Goal: Information Seeking & Learning: Learn about a topic

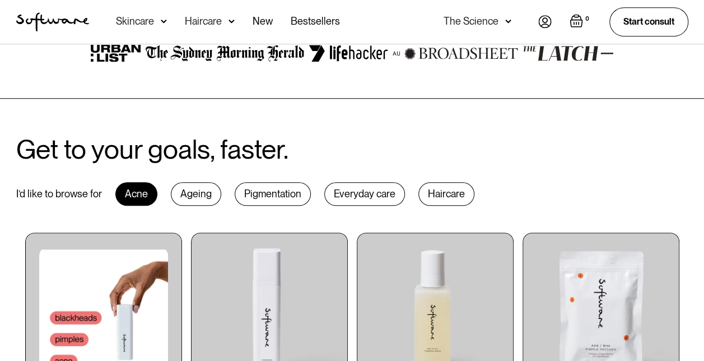
scroll to position [504, 0]
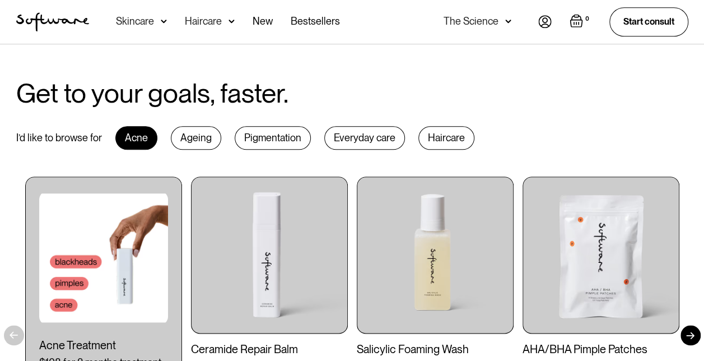
click at [265, 138] on div "Pigmentation" at bounding box center [273, 138] width 76 height 24
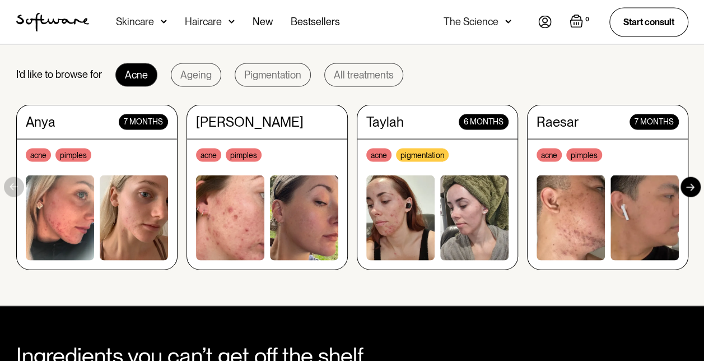
scroll to position [1065, 0]
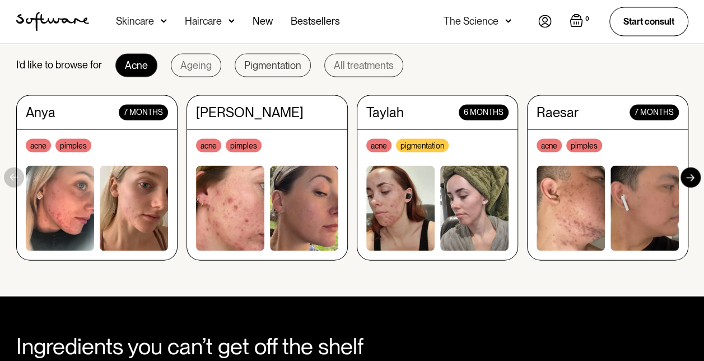
click at [258, 68] on div "Pigmentation" at bounding box center [272, 65] width 57 height 11
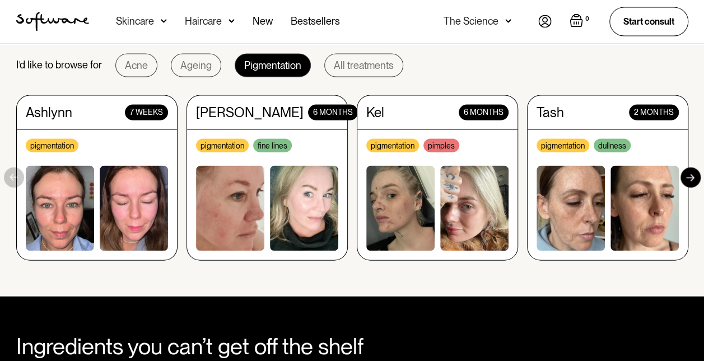
click at [699, 179] on div at bounding box center [691, 178] width 20 height 20
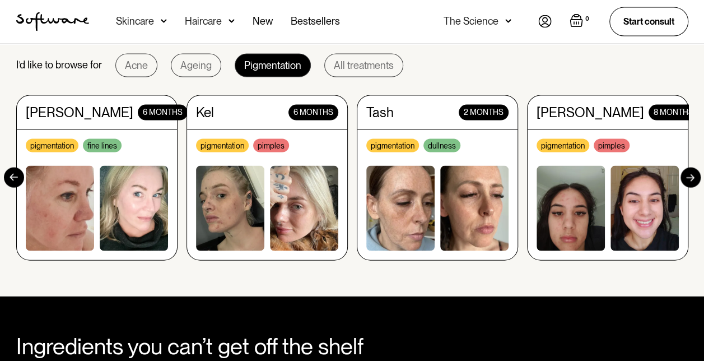
click at [699, 179] on div at bounding box center [691, 178] width 20 height 20
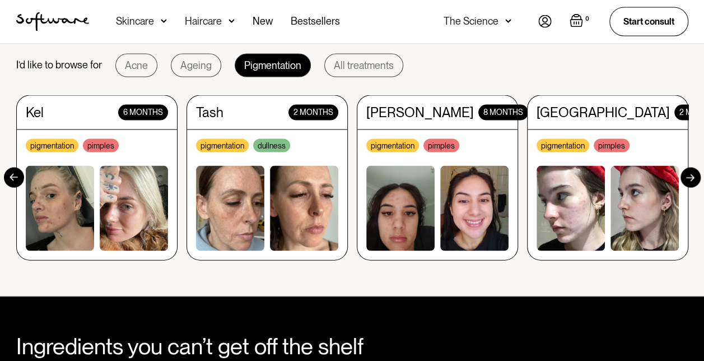
click at [699, 179] on div at bounding box center [691, 178] width 20 height 20
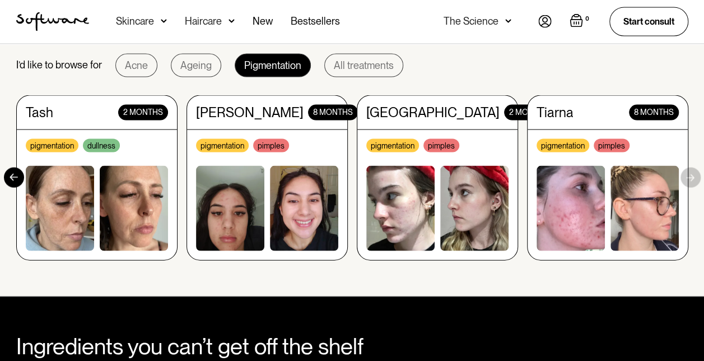
click at [699, 179] on div "Real people, real results. I’d like to browse for Acne Ageing Pigmentation All …" at bounding box center [352, 133] width 699 height 254
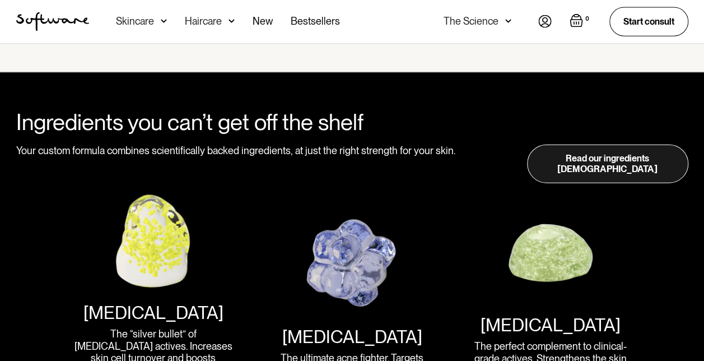
scroll to position [1345, 0]
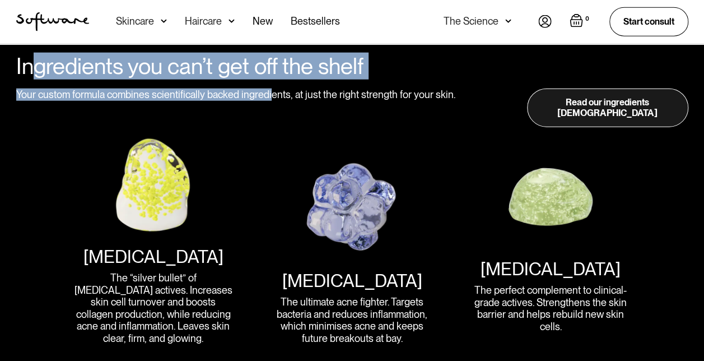
drag, startPoint x: 35, startPoint y: 77, endPoint x: 268, endPoint y: 115, distance: 236.2
click at [268, 115] on div "Ingredients you can’t get off the shelf Your custom formula combines scientific…" at bounding box center [352, 309] width 699 height 512
click at [269, 115] on div "Ingredients you can’t get off the shelf Your custom formula combines scientific…" at bounding box center [352, 309] width 699 height 512
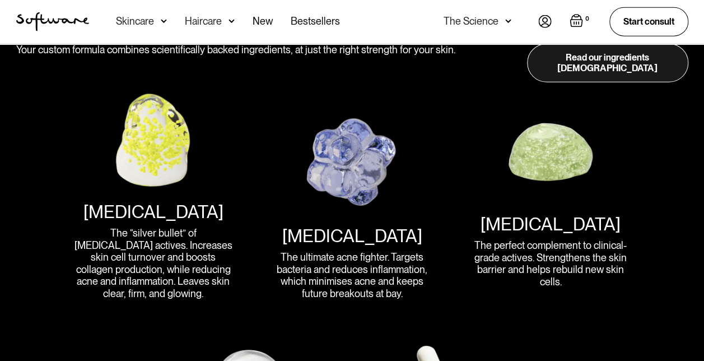
scroll to position [1457, 0]
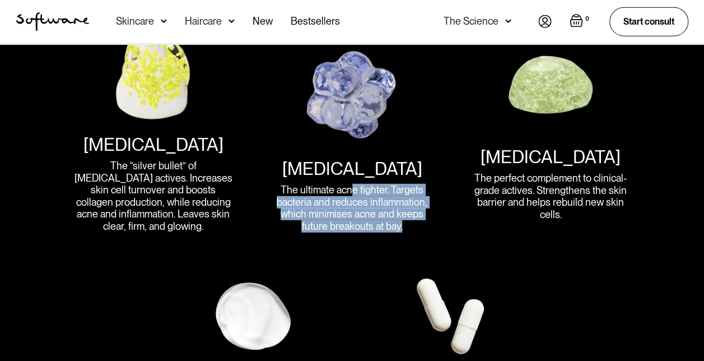
drag, startPoint x: 359, startPoint y: 177, endPoint x: 418, endPoint y: 218, distance: 72.1
click at [418, 218] on div "The ultimate acne fighter. Targets bacteria and reduces inflammation, which min…" at bounding box center [351, 208] width 161 height 48
click at [379, 184] on div "The ultimate acne fighter. Targets bacteria and reduces inflammation, which min…" at bounding box center [351, 208] width 161 height 48
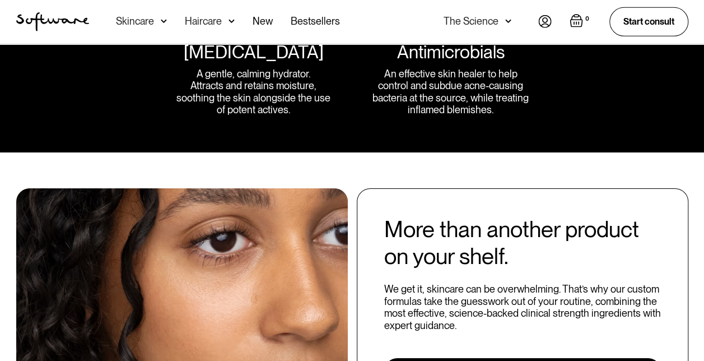
scroll to position [1737, 0]
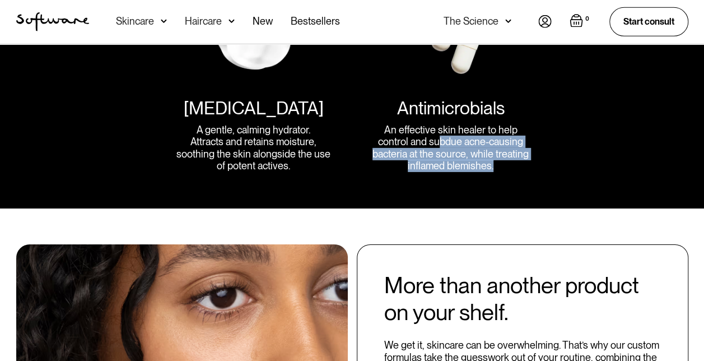
drag, startPoint x: 438, startPoint y: 122, endPoint x: 501, endPoint y: 166, distance: 77.3
click at [479, 139] on div "An effective skin healer to help control and subdue acne-causing bacteria at th…" at bounding box center [450, 148] width 161 height 48
drag, startPoint x: 507, startPoint y: 126, endPoint x: 510, endPoint y: 154, distance: 28.2
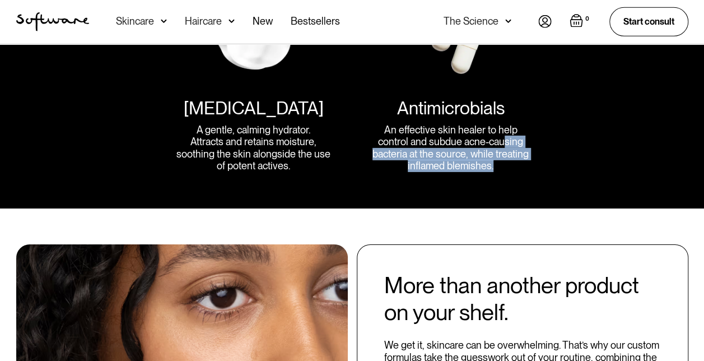
click at [510, 154] on div "An effective skin healer to help control and subdue acne-causing bacteria at th…" at bounding box center [450, 148] width 161 height 48
click at [463, 153] on div "An effective skin healer to help control and subdue acne-causing bacteria at th…" at bounding box center [450, 148] width 161 height 48
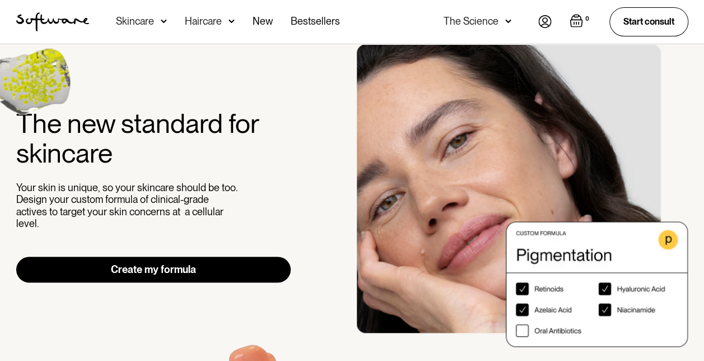
scroll to position [0, 0]
